Goal: Information Seeking & Learning: Learn about a topic

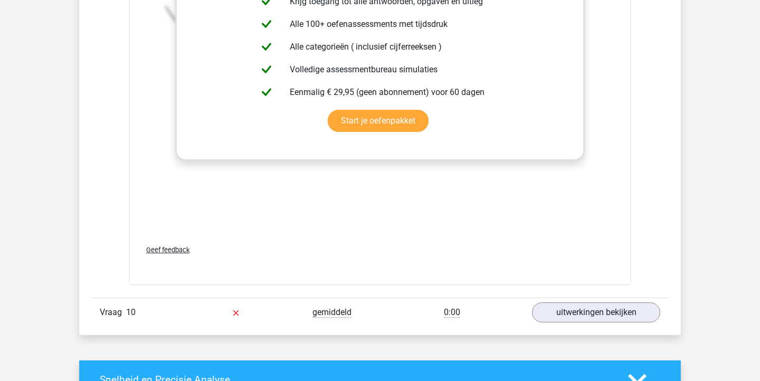
scroll to position [4130, 0]
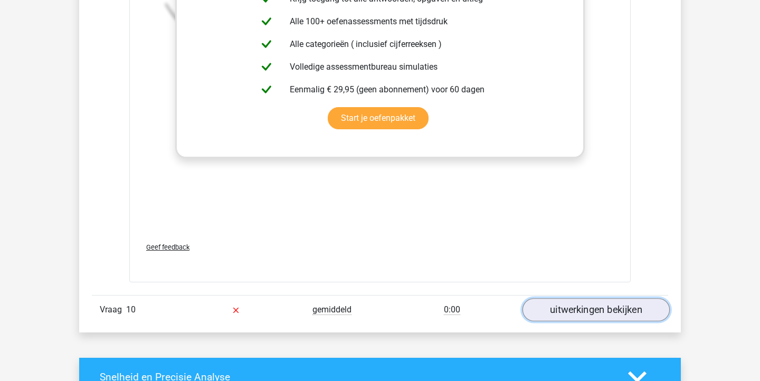
click at [579, 319] on link "uitwerkingen bekijken" at bounding box center [595, 309] width 147 height 23
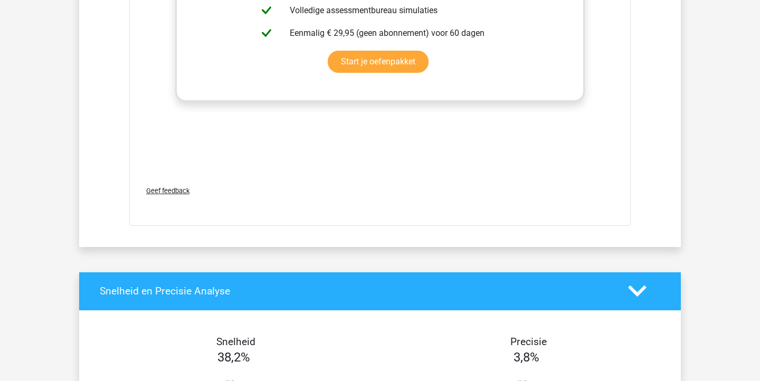
scroll to position [4891, 0]
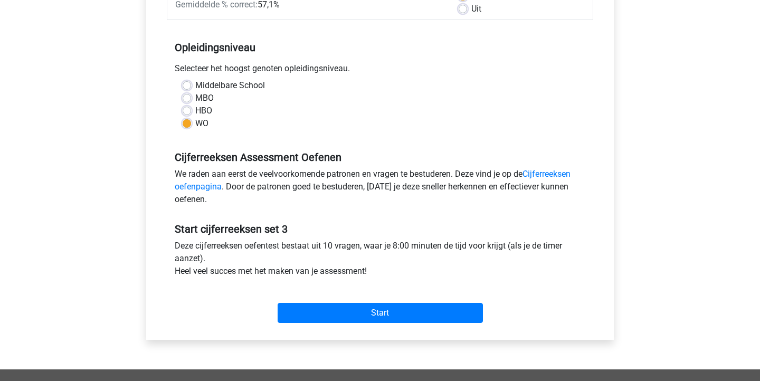
scroll to position [80, 0]
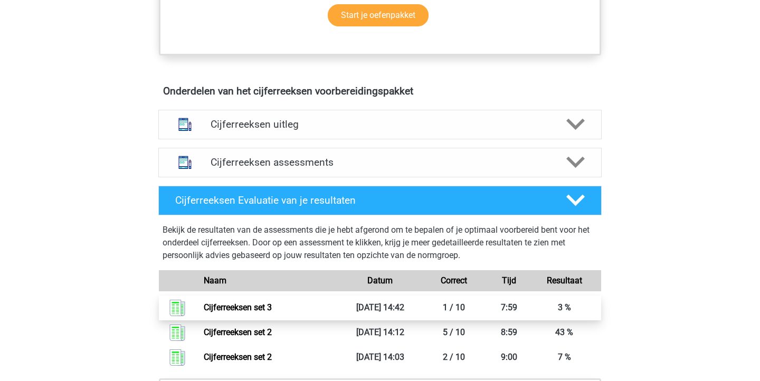
scroll to position [528, 0]
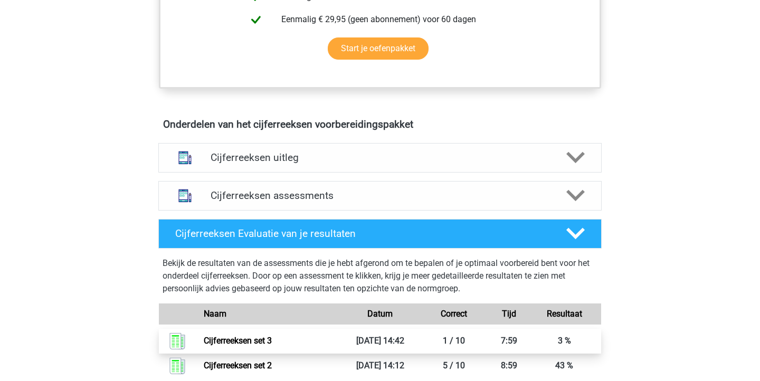
click at [277, 164] on h4 "Cijferreeksen uitleg" at bounding box center [379, 157] width 339 height 12
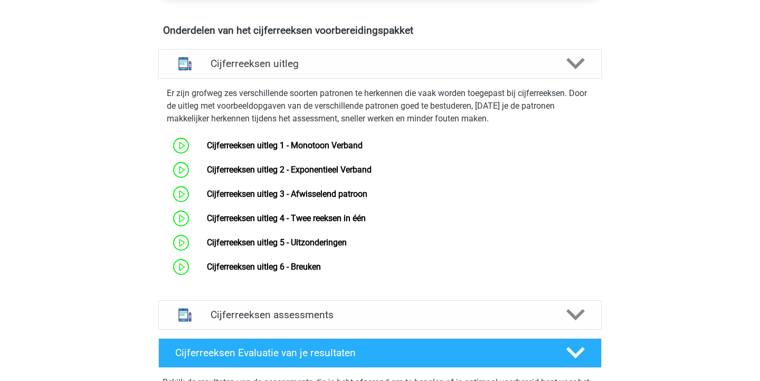
scroll to position [646, 0]
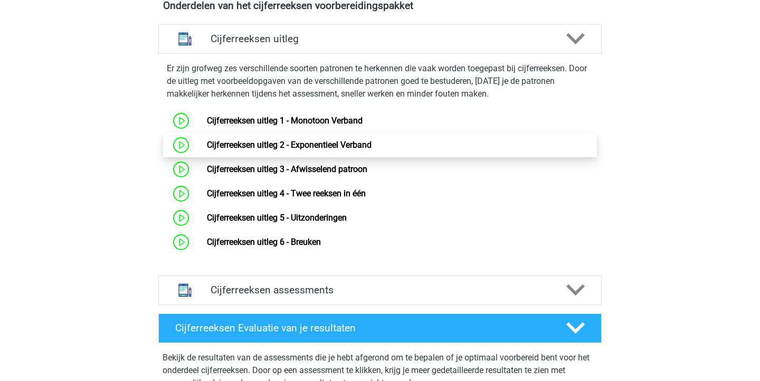
click at [270, 150] on link "Cijferreeksen uitleg 2 - Exponentieel Verband" at bounding box center [289, 145] width 165 height 10
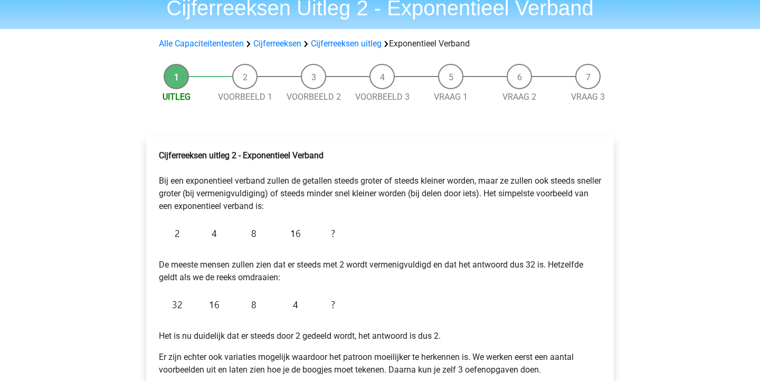
scroll to position [152, 0]
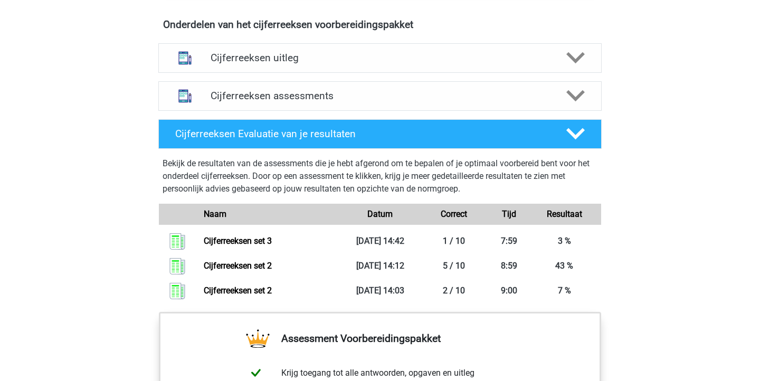
scroll to position [621, 0]
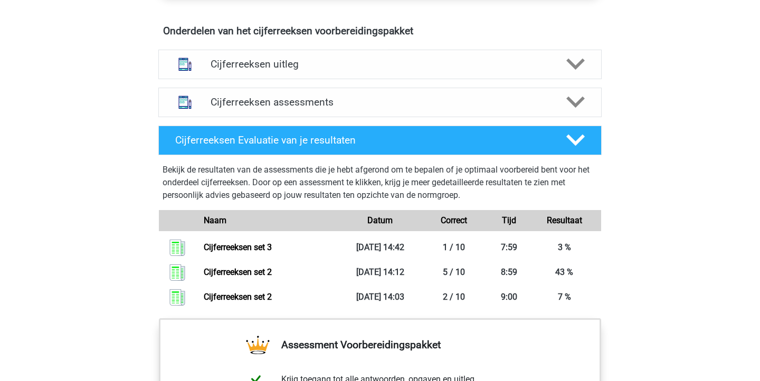
click at [15, 3] on div "Kies premium Doris [EMAIL_ADDRESS][DOMAIN_NAME]" at bounding box center [380, 110] width 760 height 1463
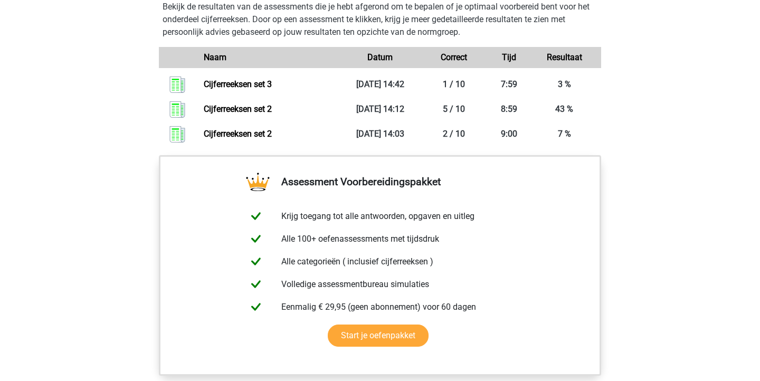
scroll to position [742, 0]
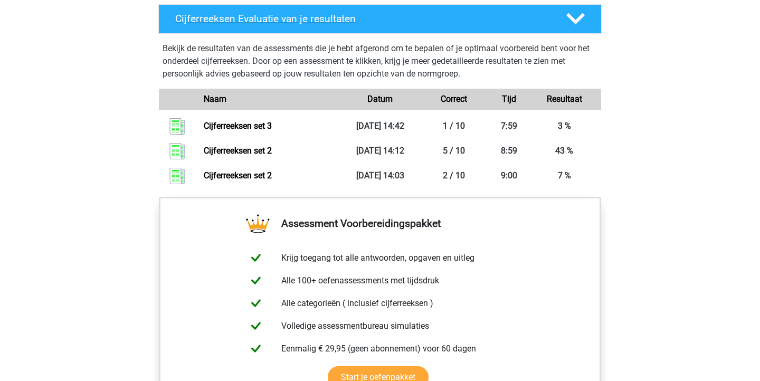
click at [344, 34] on div "Cijferreeksen Evaluatie van je resultaten" at bounding box center [379, 19] width 443 height 30
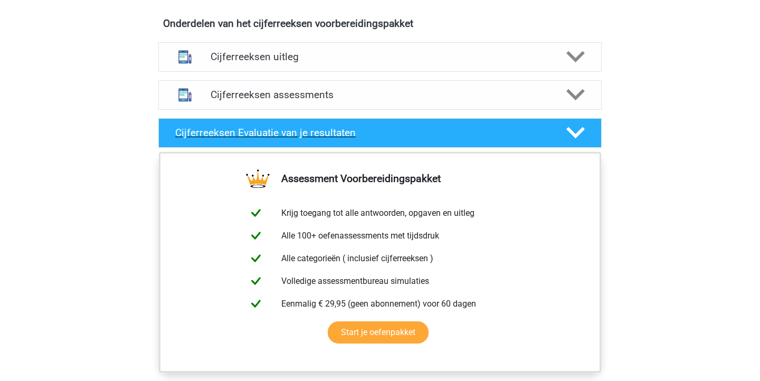
scroll to position [626, 0]
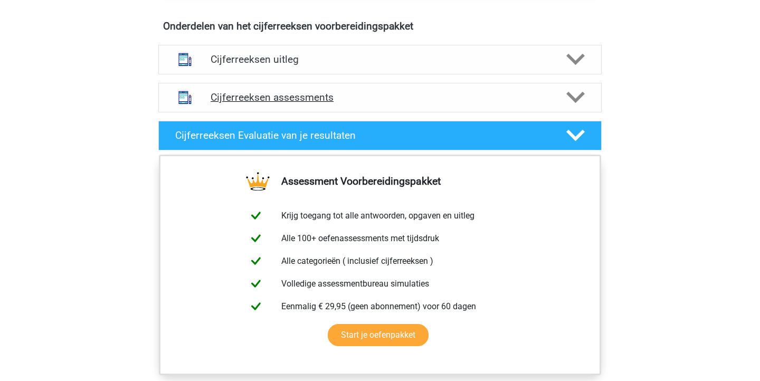
click at [329, 103] on div "Cijferreeksen assessments" at bounding box center [379, 98] width 443 height 30
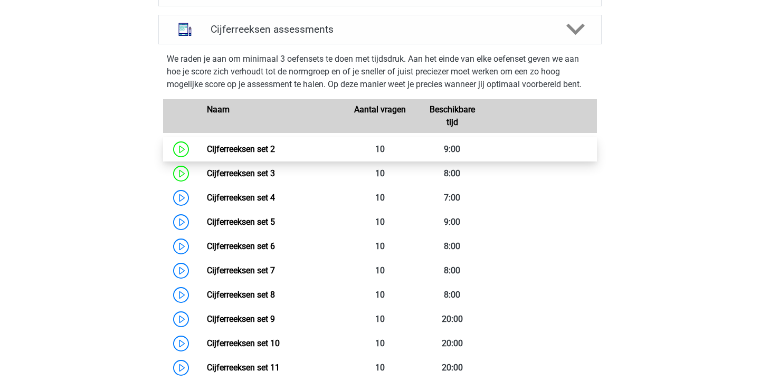
scroll to position [753, 0]
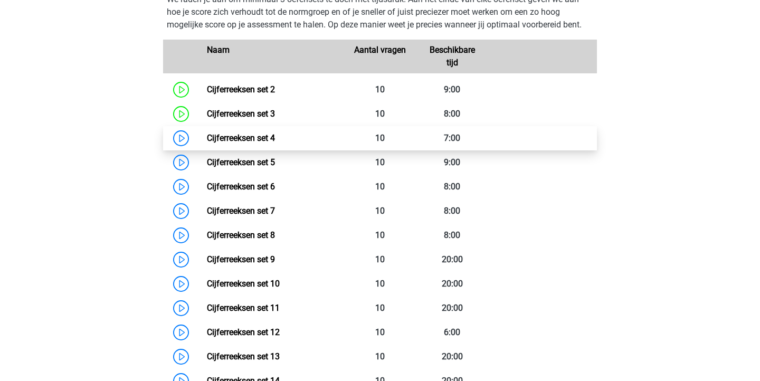
click at [275, 143] on link "Cijferreeksen set 4" at bounding box center [241, 138] width 68 height 10
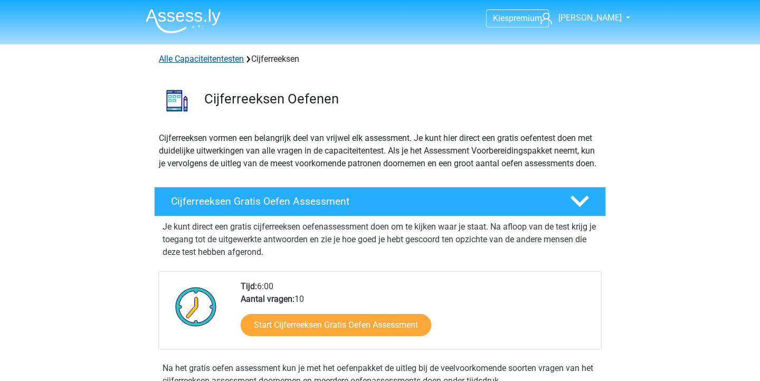
click at [201, 62] on link "Alle Capaciteitentesten" at bounding box center [201, 59] width 85 height 10
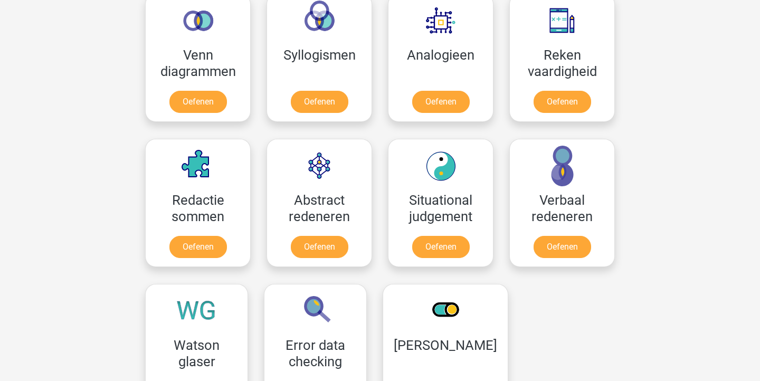
scroll to position [673, 0]
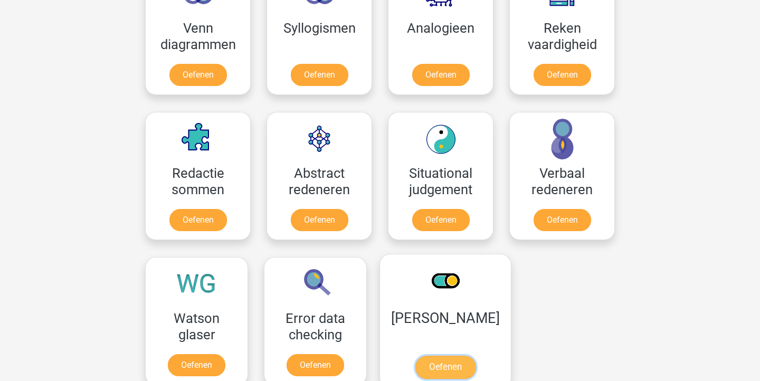
click at [449, 360] on link "Oefenen" at bounding box center [445, 367] width 60 height 23
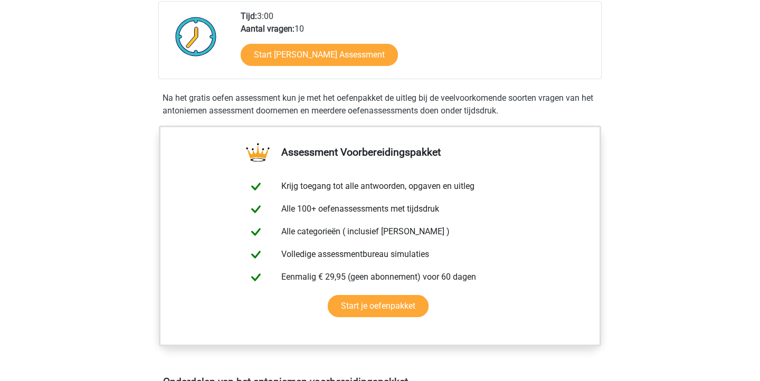
scroll to position [413, 0]
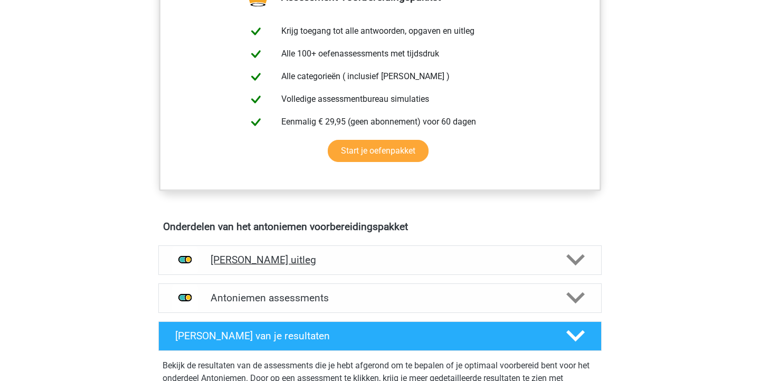
click at [478, 271] on div "Antoniemen uitleg" at bounding box center [379, 260] width 443 height 30
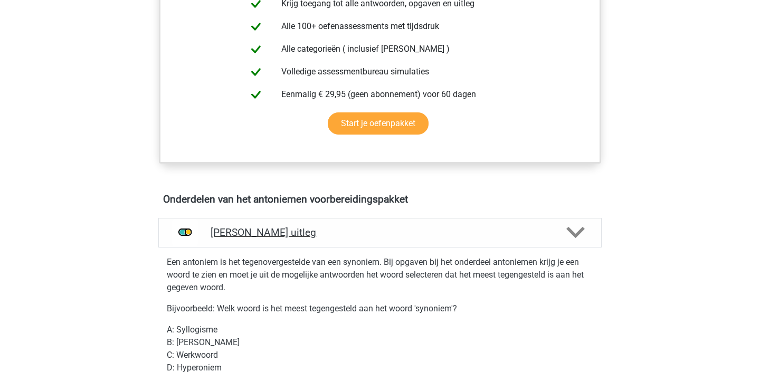
scroll to position [448, 0]
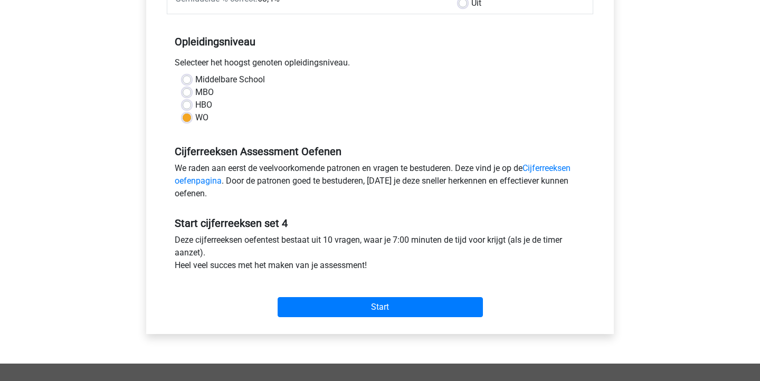
scroll to position [190, 0]
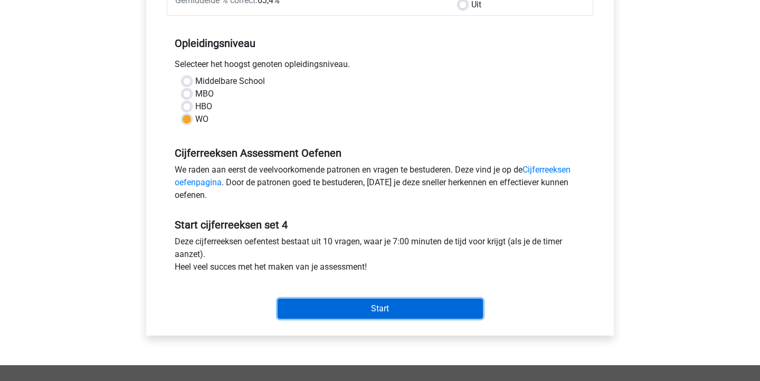
click at [435, 313] on input "Start" at bounding box center [379, 309] width 205 height 20
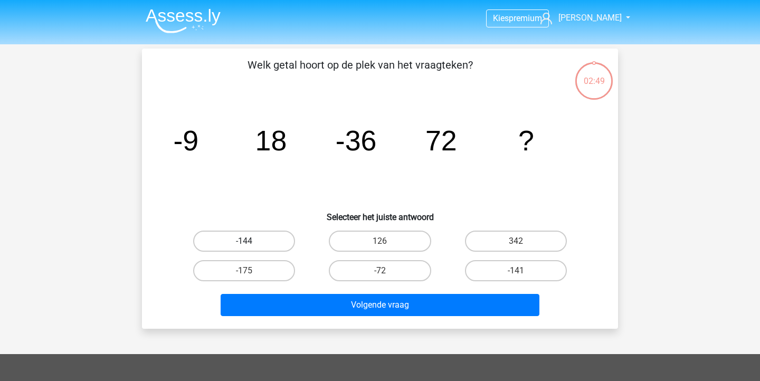
click at [282, 242] on label "-144" at bounding box center [244, 241] width 102 height 21
click at [251, 242] on input "-144" at bounding box center [247, 244] width 7 height 7
radio input "true"
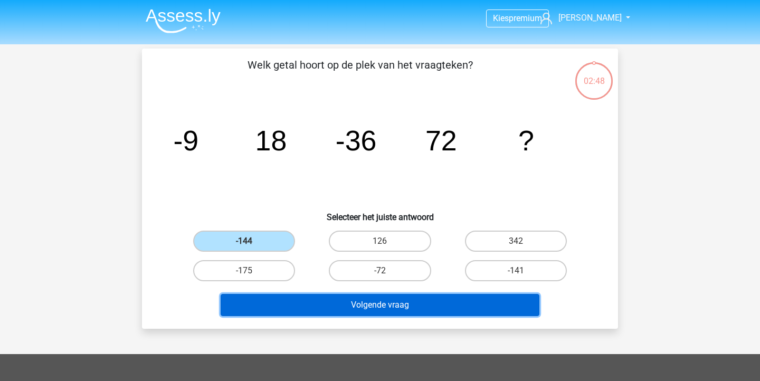
click at [348, 309] on button "Volgende vraag" at bounding box center [379, 305] width 319 height 22
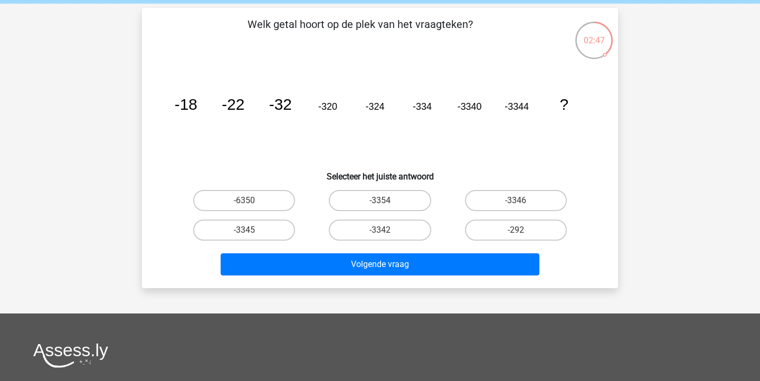
scroll to position [39, 0]
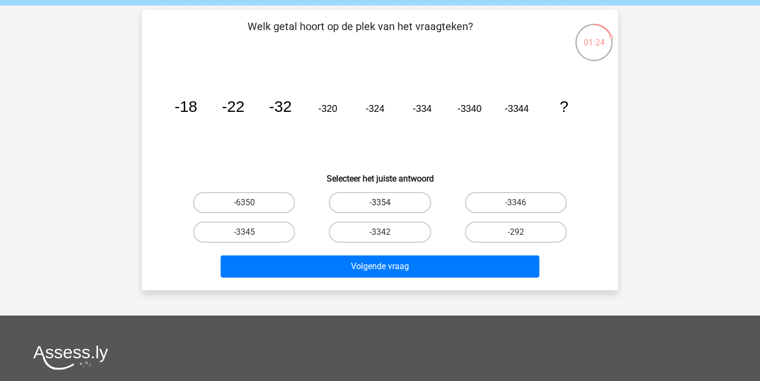
click at [410, 208] on label "-3354" at bounding box center [380, 202] width 102 height 21
click at [387, 208] on input "-3354" at bounding box center [383, 206] width 7 height 7
radio input "true"
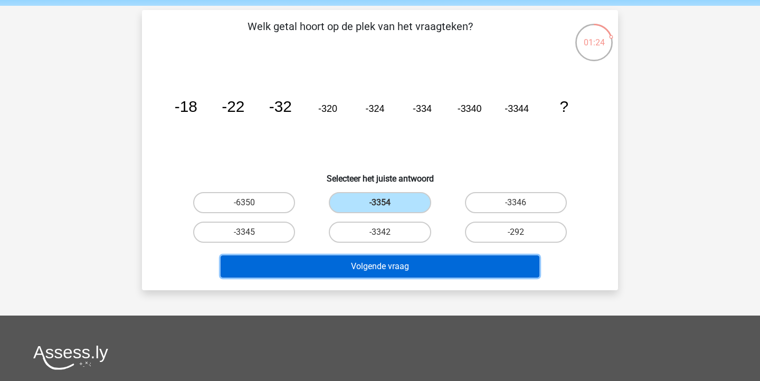
click at [433, 262] on button "Volgende vraag" at bounding box center [379, 266] width 319 height 22
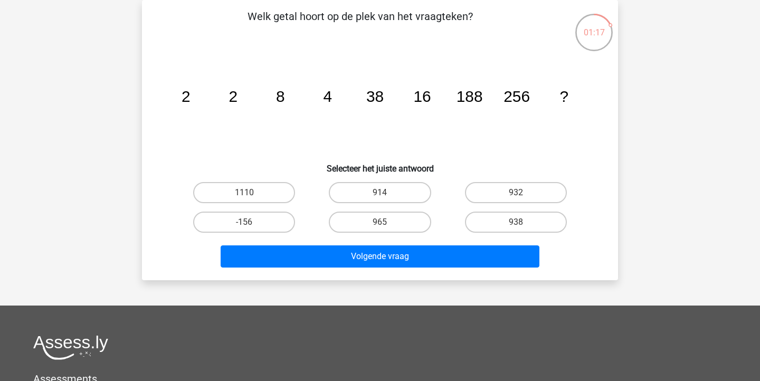
scroll to position [49, 0]
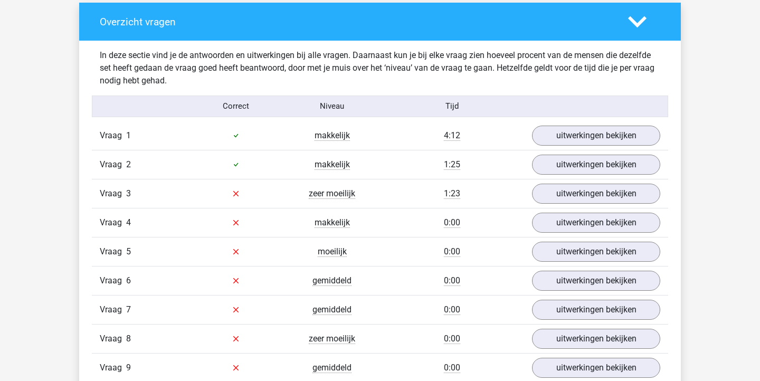
scroll to position [763, 0]
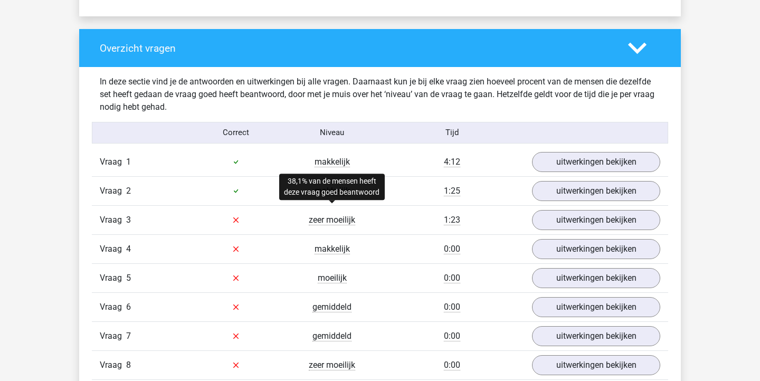
click at [327, 221] on span "zeer moeilijk" at bounding box center [332, 220] width 46 height 11
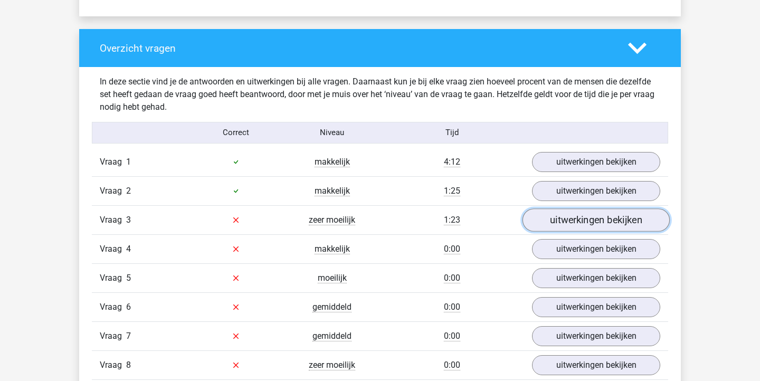
click at [551, 218] on link "uitwerkingen bekijken" at bounding box center [595, 219] width 147 height 23
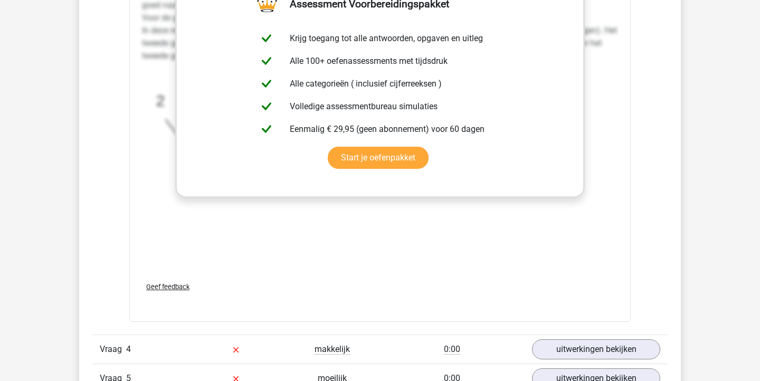
scroll to position [1313, 0]
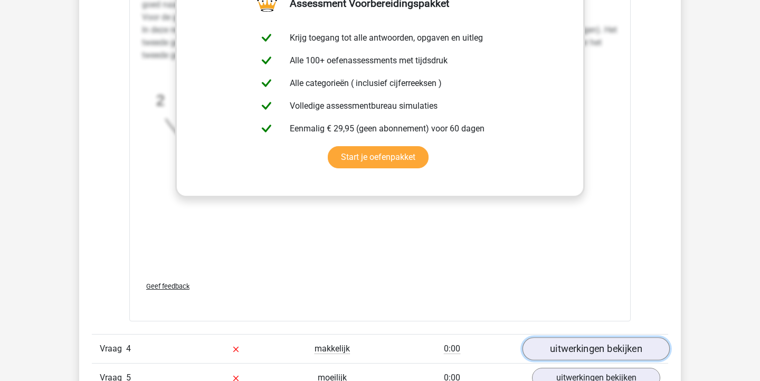
click at [605, 352] on link "uitwerkingen bekijken" at bounding box center [595, 348] width 147 height 23
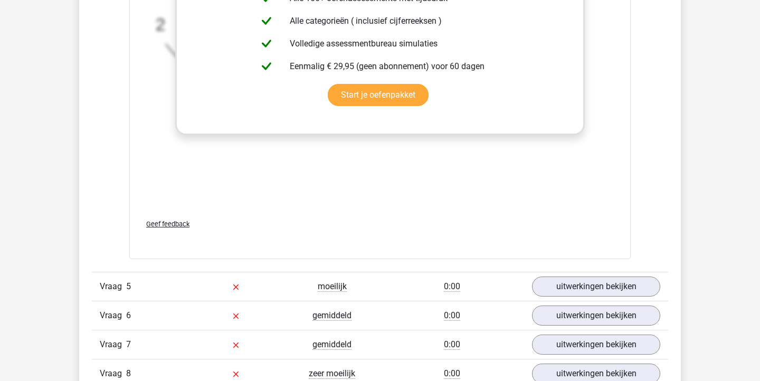
scroll to position [2037, 0]
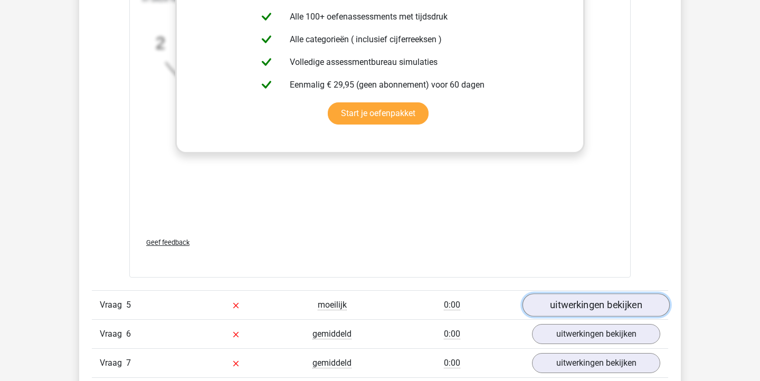
click at [571, 312] on link "uitwerkingen bekijken" at bounding box center [595, 304] width 147 height 23
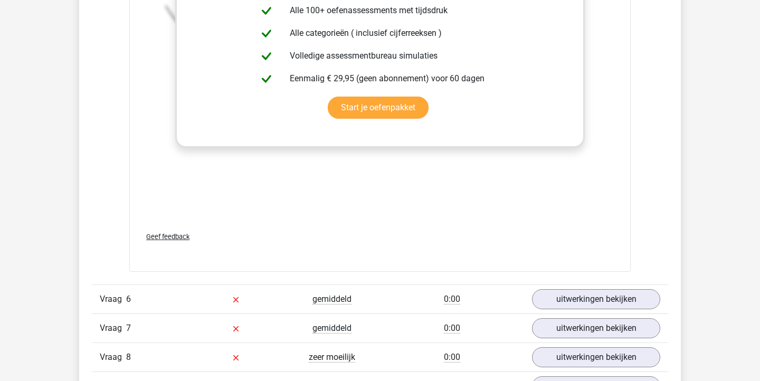
scroll to position [2725, 0]
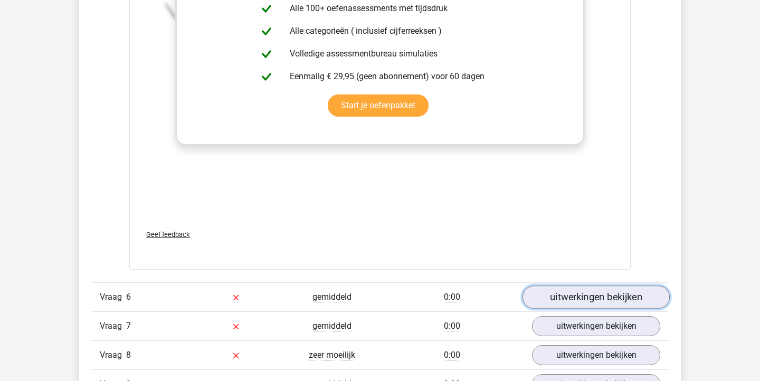
click at [539, 294] on link "uitwerkingen bekijken" at bounding box center [595, 296] width 147 height 23
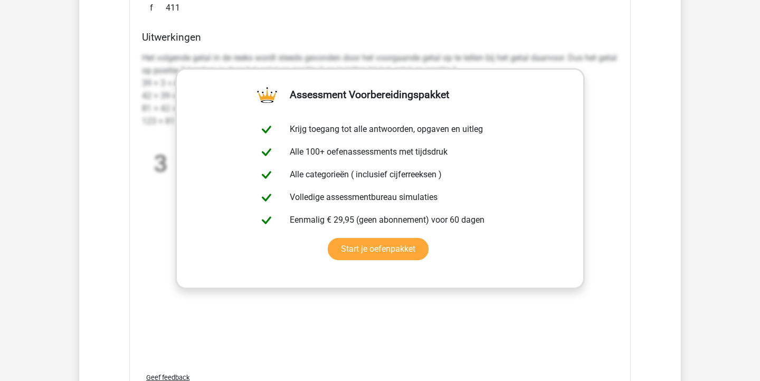
scroll to position [3387, 0]
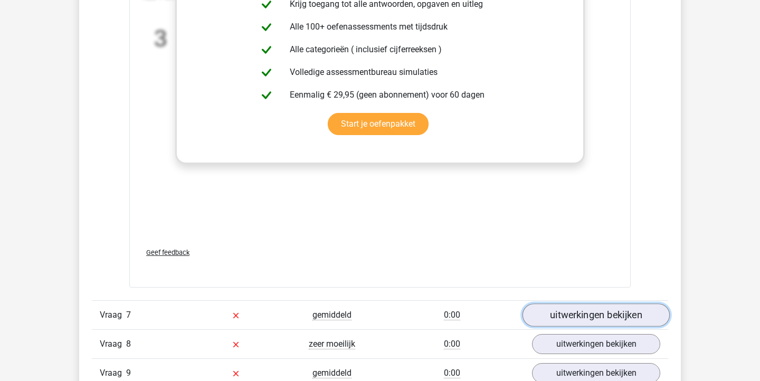
click at [553, 313] on link "uitwerkingen bekijken" at bounding box center [595, 315] width 147 height 23
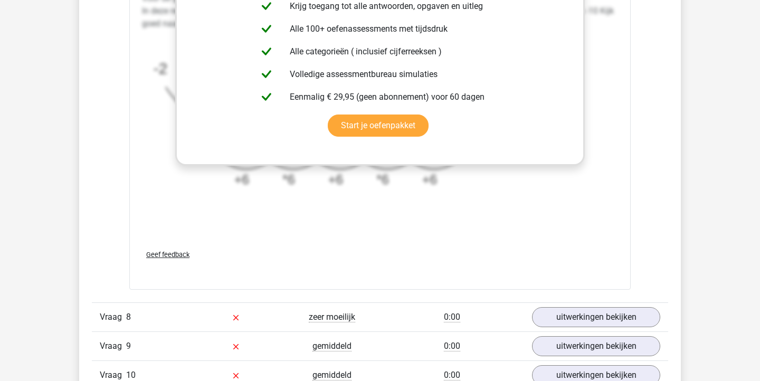
scroll to position [4090, 0]
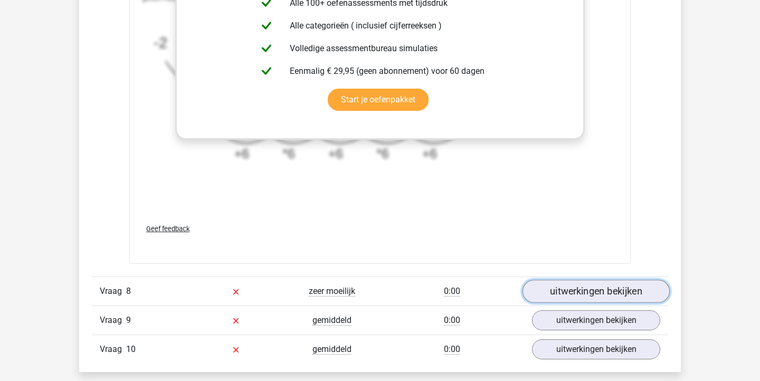
click at [564, 286] on link "uitwerkingen bekijken" at bounding box center [595, 291] width 147 height 23
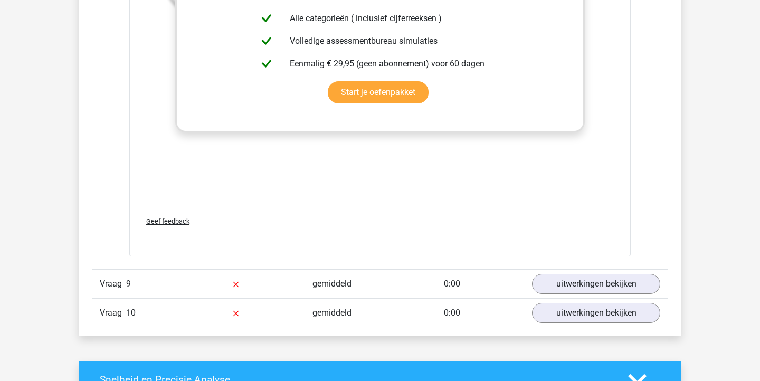
scroll to position [4776, 0]
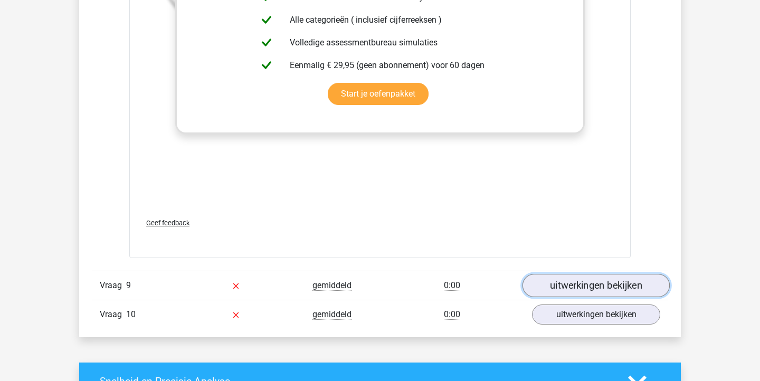
click at [590, 280] on link "uitwerkingen bekijken" at bounding box center [595, 285] width 147 height 23
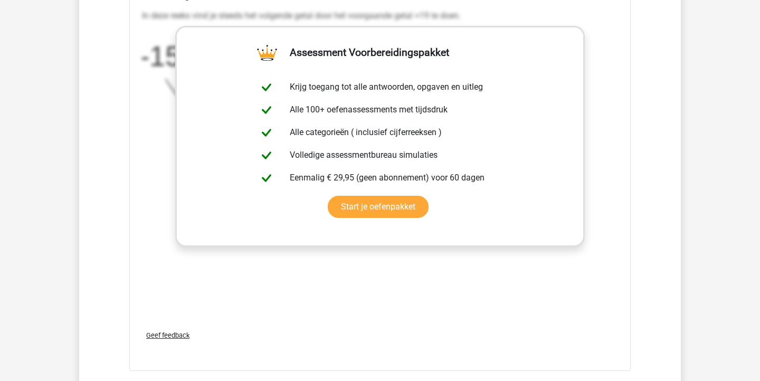
scroll to position [5390, 0]
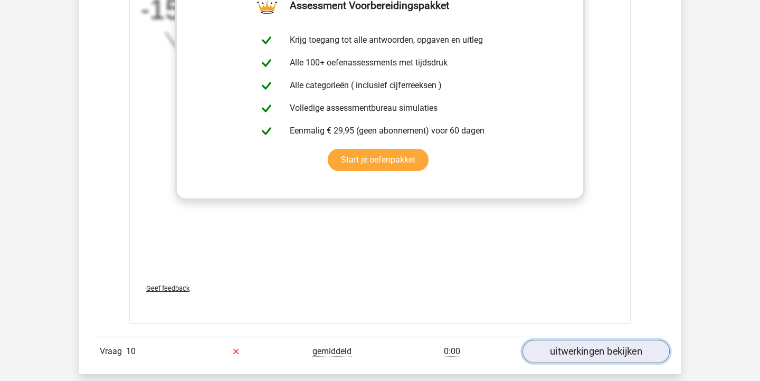
click at [551, 351] on link "uitwerkingen bekijken" at bounding box center [595, 351] width 147 height 23
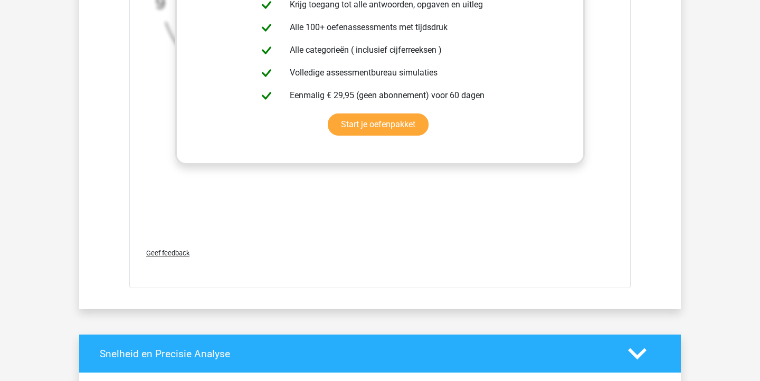
scroll to position [6128, 0]
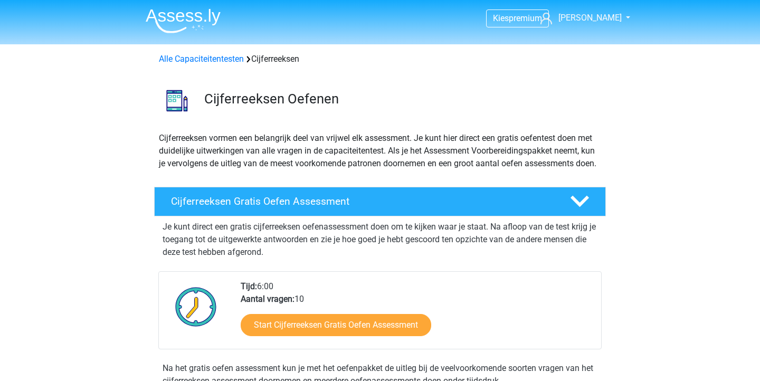
scroll to position [753, 0]
click at [225, 55] on link "Alle Capaciteitentesten" at bounding box center [201, 59] width 85 height 10
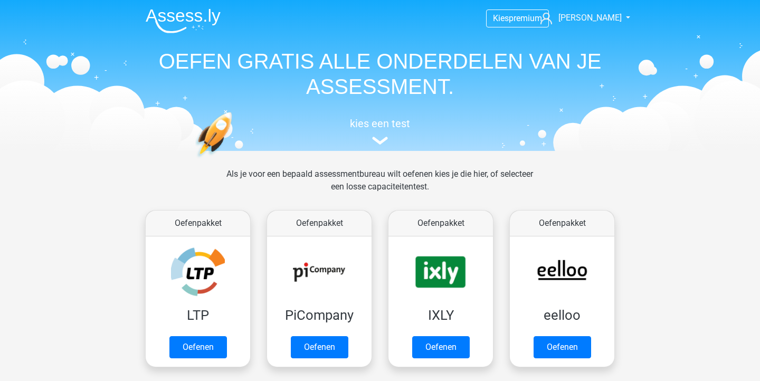
scroll to position [448, 0]
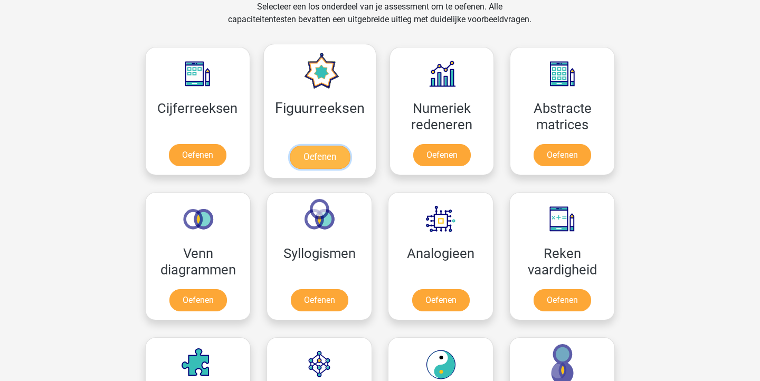
click at [347, 146] on link "Oefenen" at bounding box center [319, 157] width 60 height 23
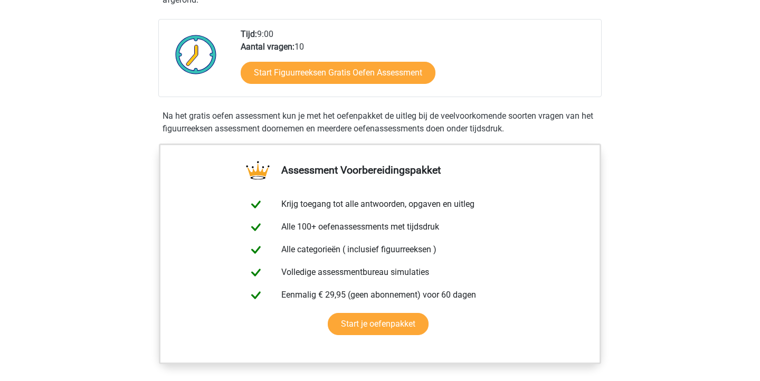
scroll to position [252, 0]
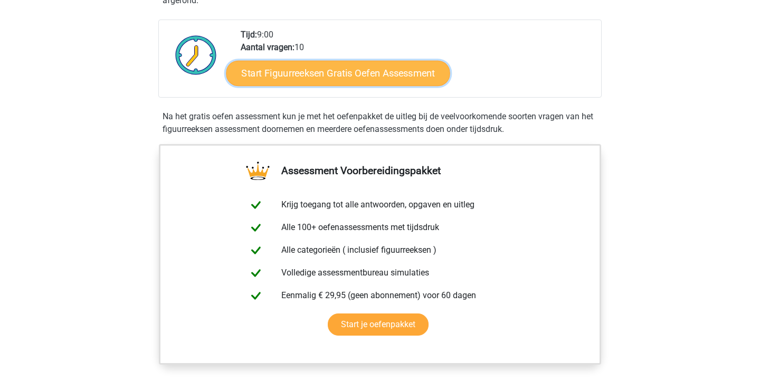
click at [391, 66] on link "Start Figuurreeksen Gratis Oefen Assessment" at bounding box center [338, 72] width 224 height 25
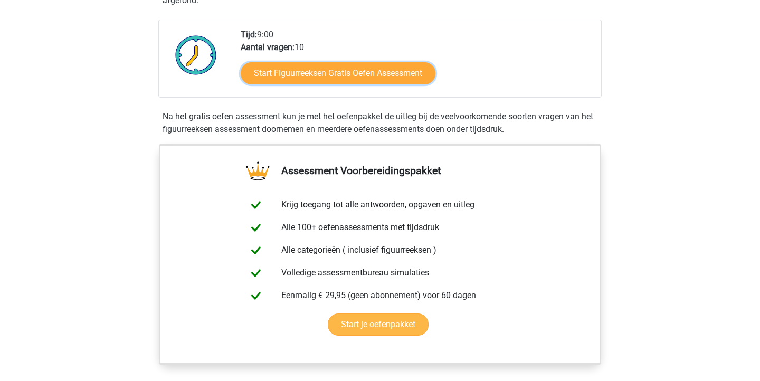
scroll to position [519, 0]
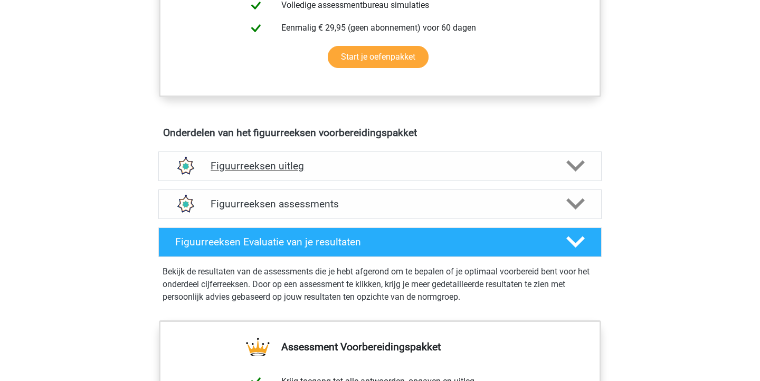
click at [235, 169] on h4 "Figuurreeksen uitleg" at bounding box center [379, 166] width 339 height 12
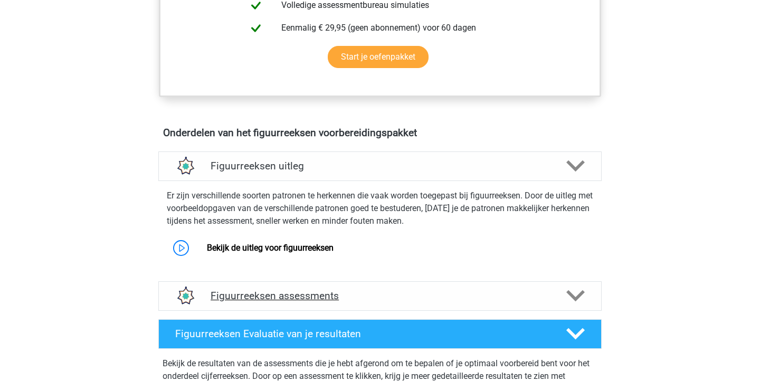
click at [245, 304] on div "Figuurreeksen assessments" at bounding box center [379, 296] width 443 height 30
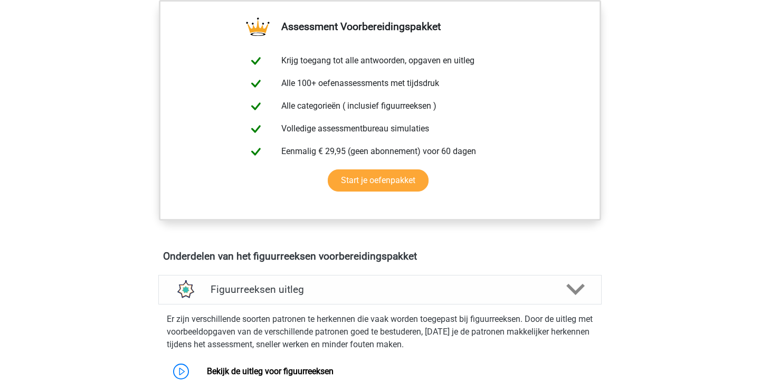
scroll to position [0, 0]
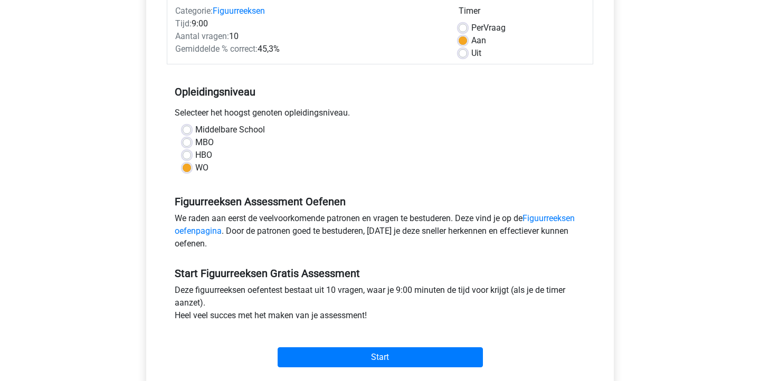
scroll to position [191, 0]
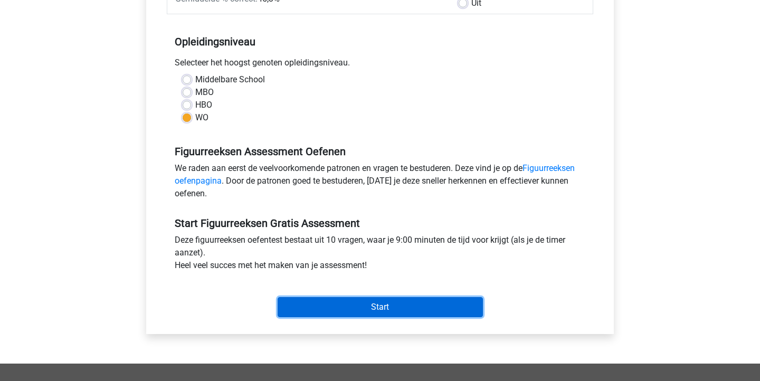
click at [442, 306] on input "Start" at bounding box center [379, 307] width 205 height 20
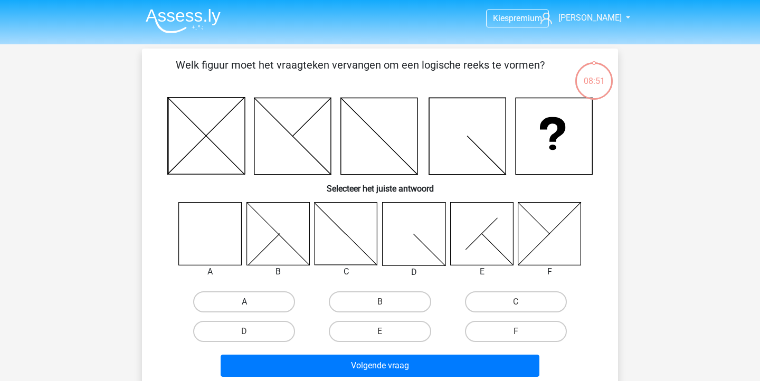
click at [250, 293] on label "A" at bounding box center [244, 301] width 102 height 21
click at [250, 302] on input "A" at bounding box center [247, 305] width 7 height 7
radio input "true"
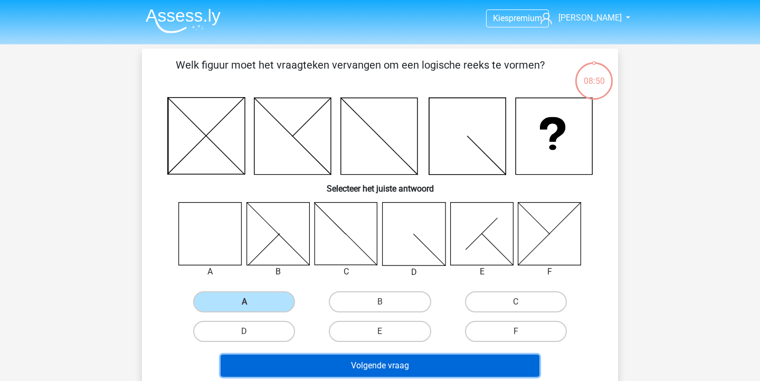
click at [333, 366] on button "Volgende vraag" at bounding box center [379, 365] width 319 height 22
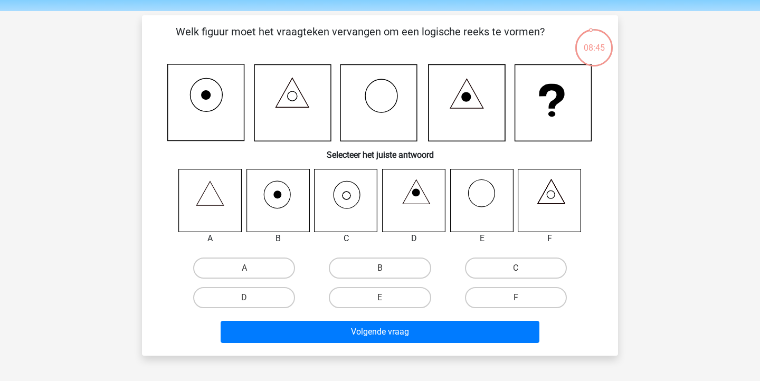
scroll to position [34, 0]
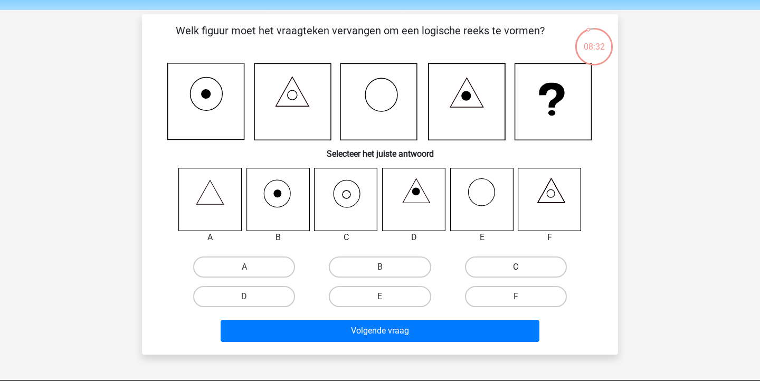
click at [490, 258] on label "C" at bounding box center [516, 266] width 102 height 21
click at [515, 267] on input "C" at bounding box center [518, 270] width 7 height 7
radio input "true"
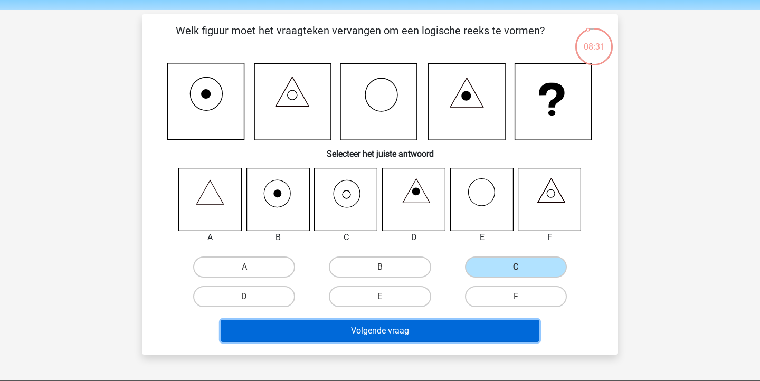
click at [406, 324] on button "Volgende vraag" at bounding box center [379, 331] width 319 height 22
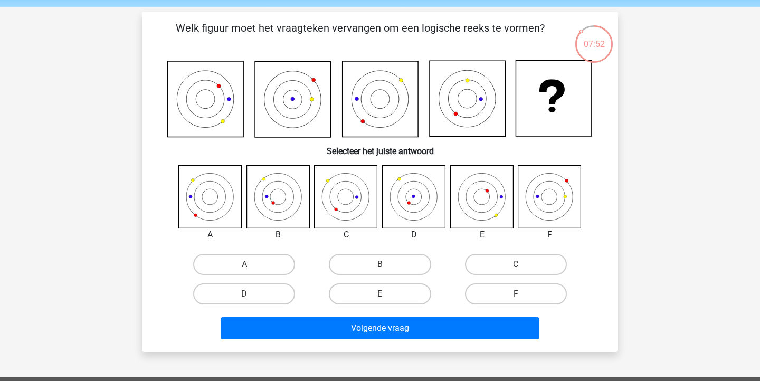
scroll to position [40, 0]
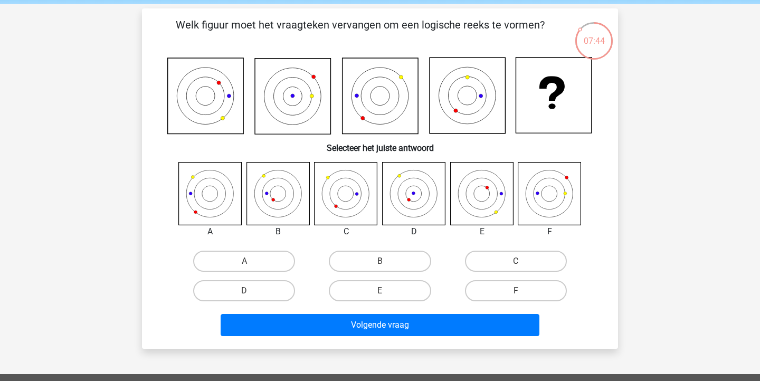
click at [668, 81] on div "Kies premium Doris [EMAIL_ADDRESS][DOMAIN_NAME]" at bounding box center [380, 306] width 760 height 693
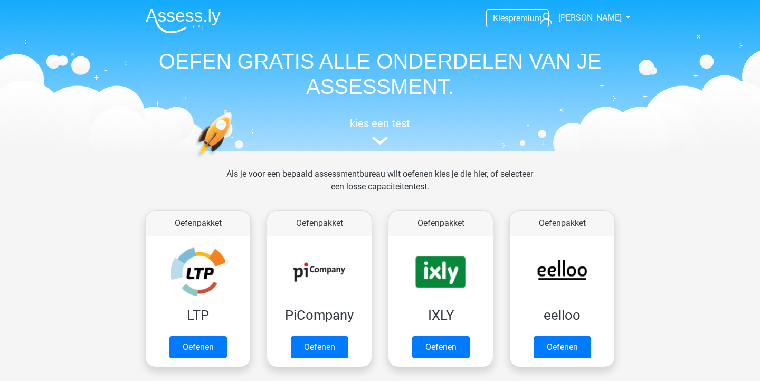
scroll to position [448, 0]
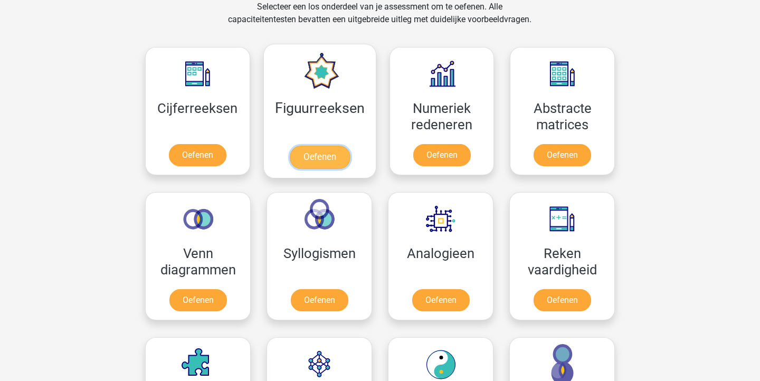
click at [337, 146] on link "Oefenen" at bounding box center [319, 157] width 60 height 23
